Goal: Use online tool/utility: Utilize a website feature to perform a specific function

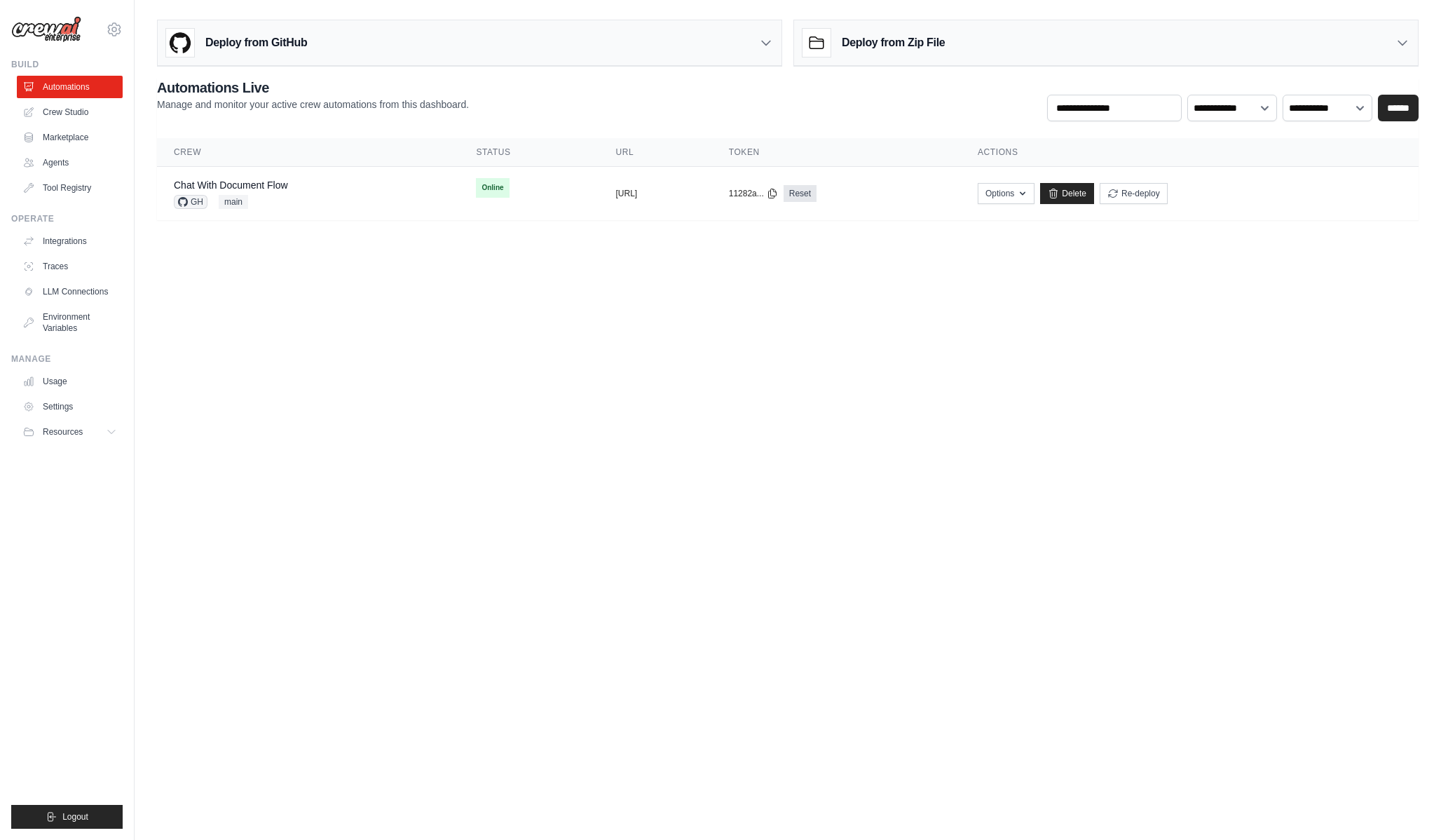
click at [269, 165] on th "Crew" at bounding box center [307, 152] width 302 height 29
click at [260, 190] on div "Chat With Document Flow" at bounding box center [230, 185] width 114 height 14
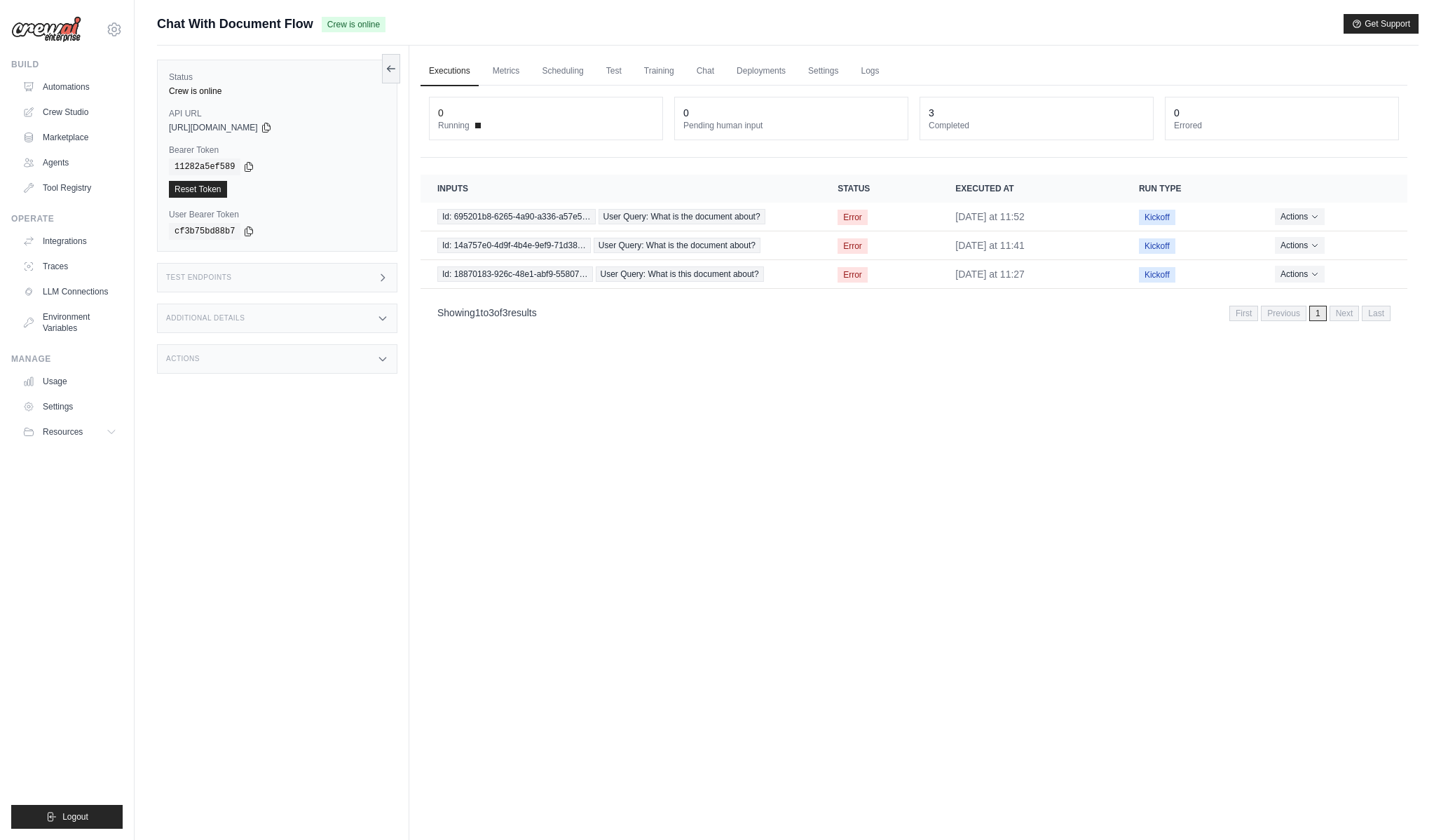
click at [260, 285] on div "Test Endpoints" at bounding box center [277, 278] width 240 height 30
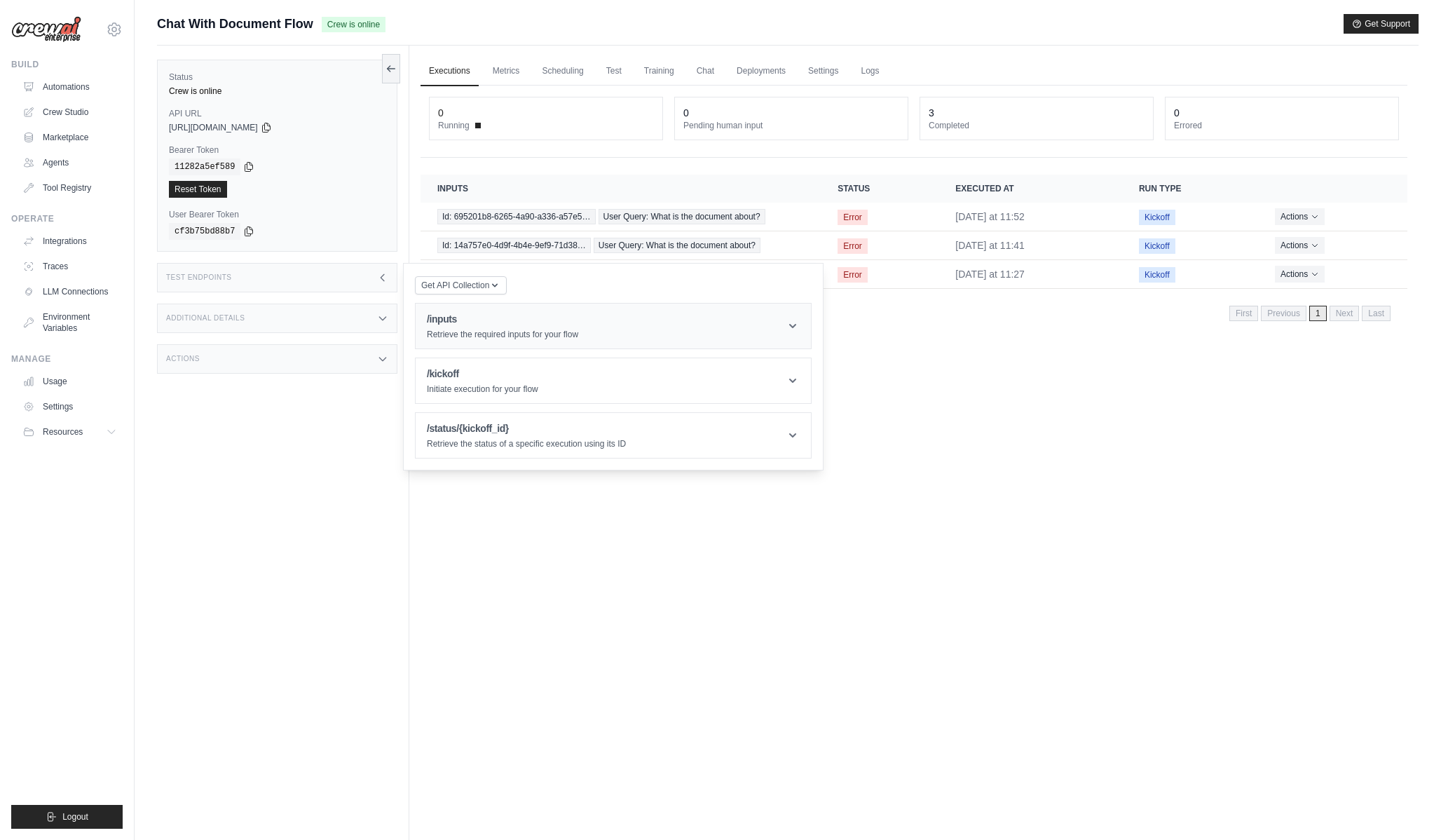
click at [457, 339] on p "Retrieve the required inputs for your flow" at bounding box center [503, 334] width 152 height 11
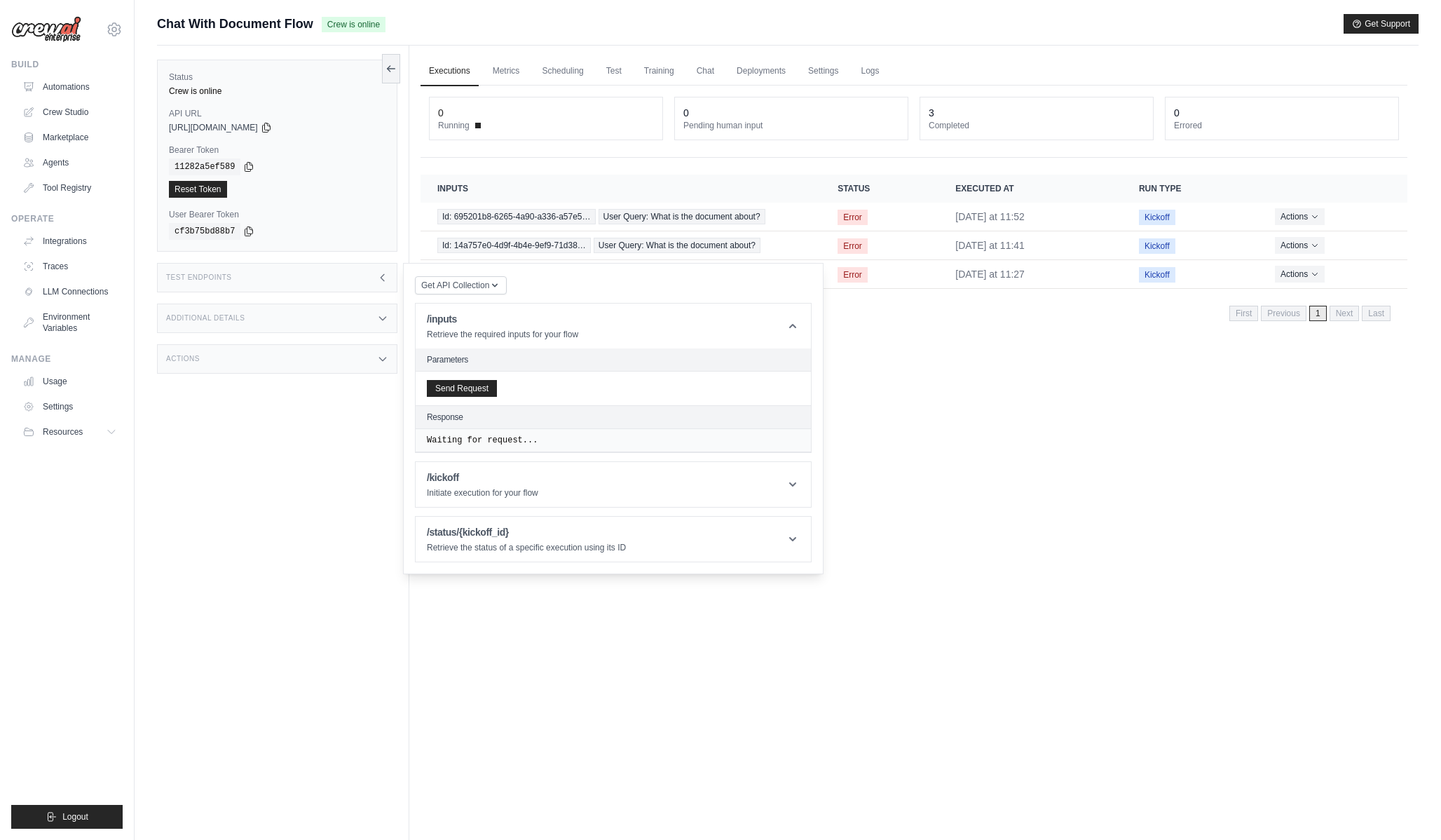
click at [482, 378] on div "Send Request" at bounding box center [613, 389] width 396 height 34
click at [482, 385] on button "Send Request" at bounding box center [462, 387] width 70 height 17
click at [836, 528] on div "Executions Metrics Scheduling Test Training Chat Deployments Settings Logs 0 Ru…" at bounding box center [914, 465] width 1010 height 840
